Goal: Task Accomplishment & Management: Manage account settings

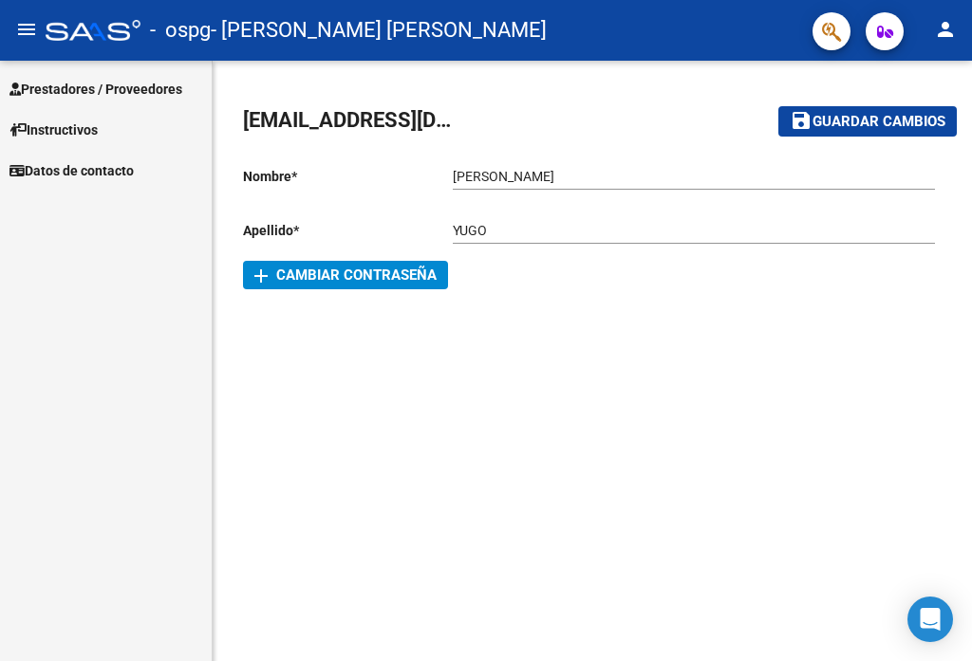
click at [152, 77] on link "Prestadores / Proveedores" at bounding box center [106, 88] width 212 height 41
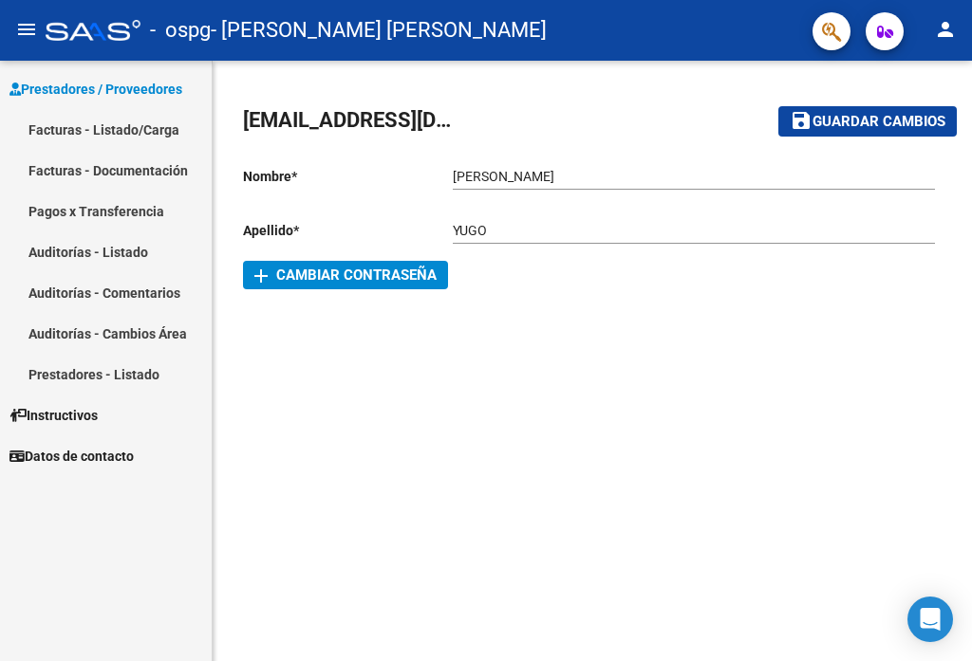
click at [155, 129] on link "Facturas - Listado/Carga" at bounding box center [106, 129] width 212 height 41
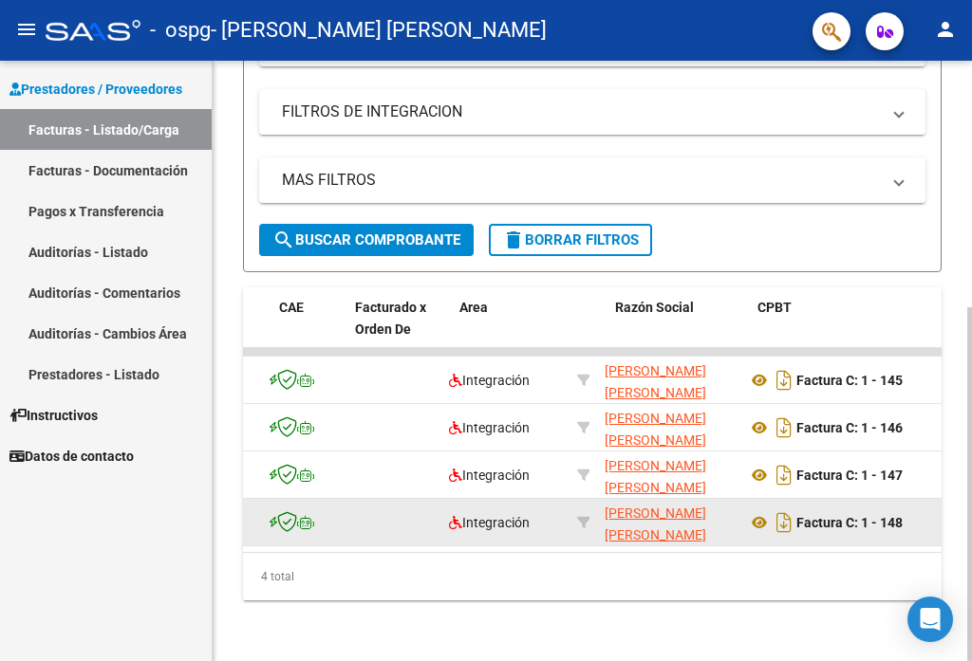
scroll to position [0, 102]
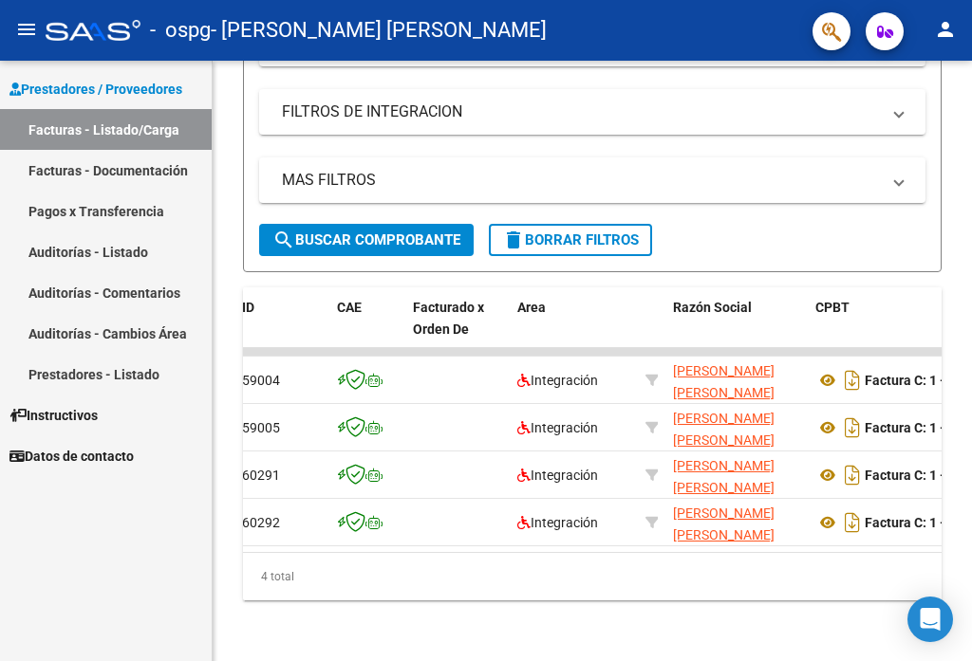
click at [939, 27] on mat-icon "person" at bounding box center [945, 29] width 23 height 23
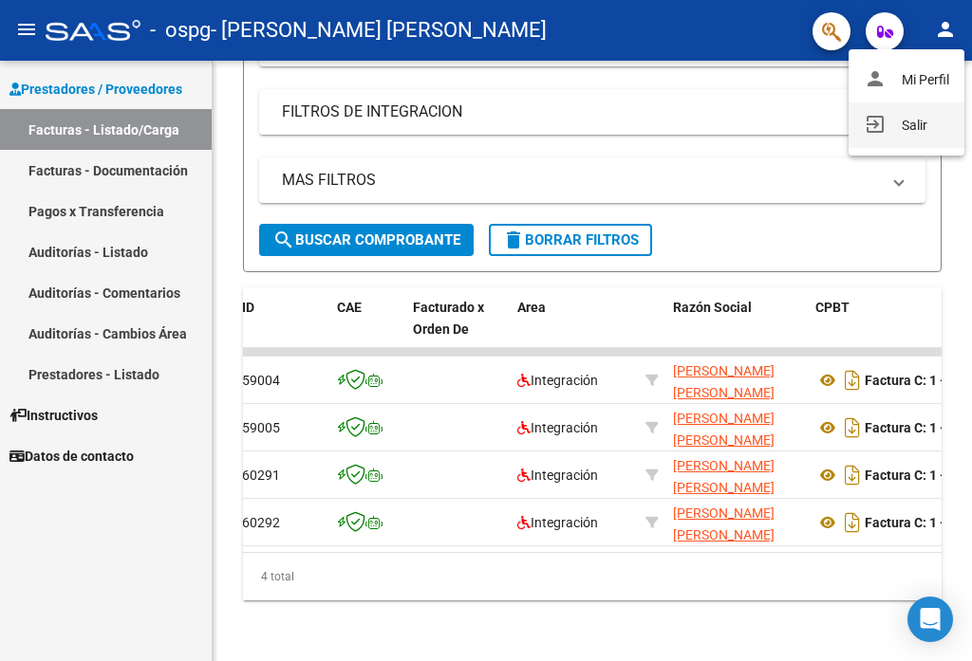
click at [899, 128] on button "exit_to_app Salir" at bounding box center [906, 125] width 116 height 46
